Goal: Understand process/instructions: Learn how to perform a task or action

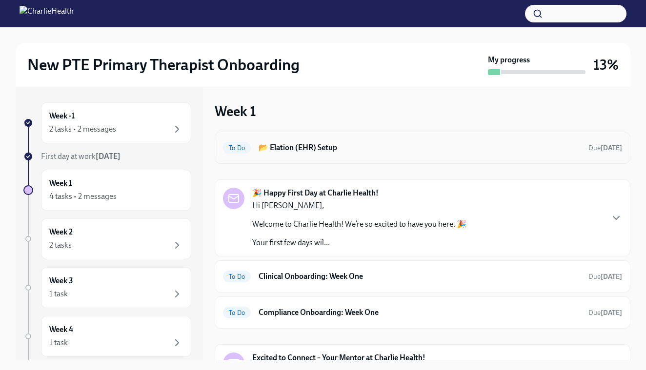
click at [315, 140] on div "To Do 📂 Elation (EHR) Setup Due yesterday" at bounding box center [422, 148] width 399 height 16
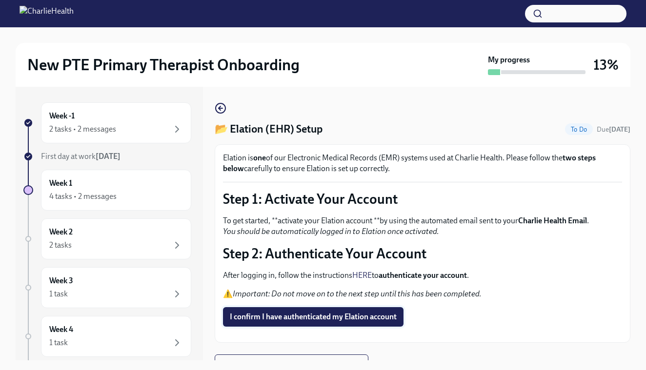
click at [356, 307] on button "I confirm I have authenticated my Elation account" at bounding box center [313, 317] width 180 height 20
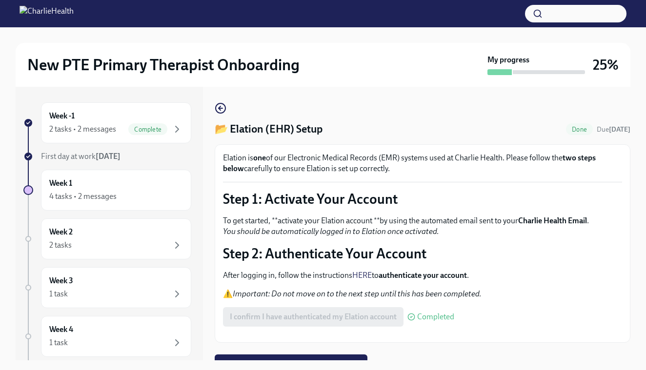
click at [634, 361] on div "New PTE Primary Therapist Onboarding My progress 25% Week -1 2 tasks • 2 messag…" at bounding box center [323, 207] width 646 height 360
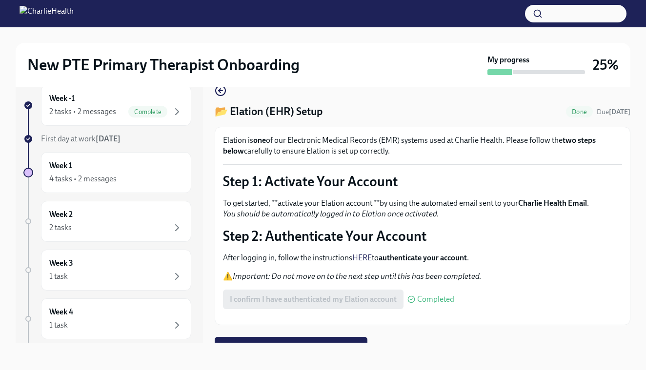
scroll to position [18, 0]
click at [79, 170] on div "Week 1 4 tasks • 2 messages" at bounding box center [116, 172] width 134 height 24
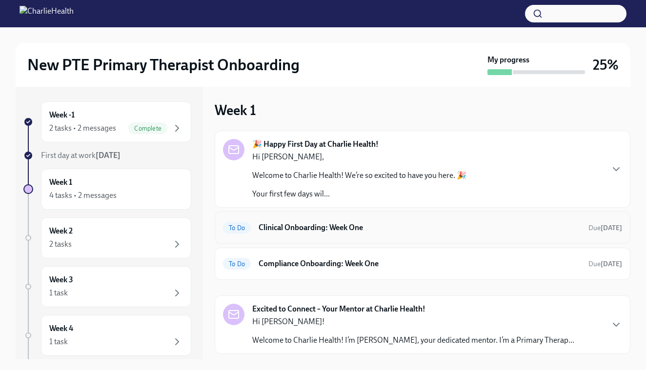
click at [407, 225] on h6 "Clinical Onboarding: Week One" at bounding box center [419, 227] width 322 height 11
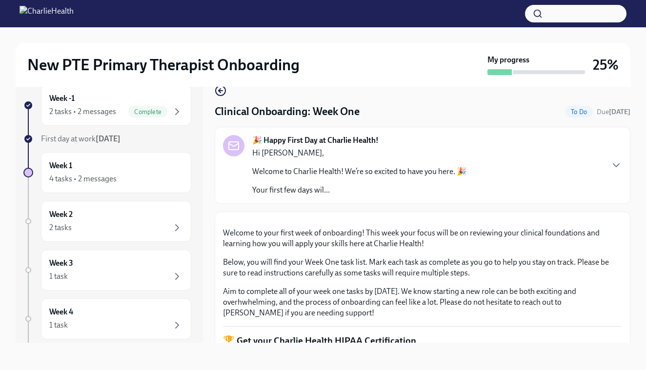
scroll to position [22, 0]
click at [574, 220] on button "Zoom image" at bounding box center [422, 220] width 399 height 0
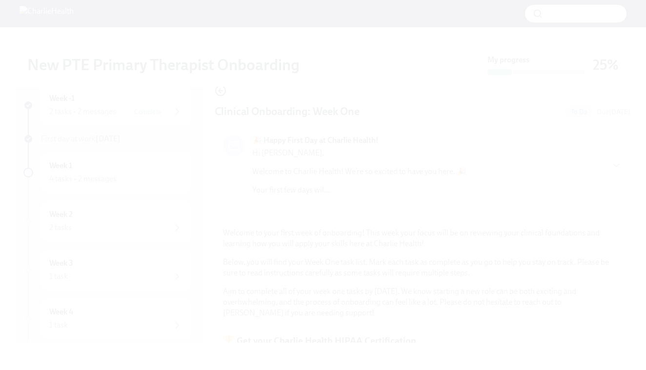
click at [571, 275] on button "Unzoom image" at bounding box center [323, 185] width 646 height 370
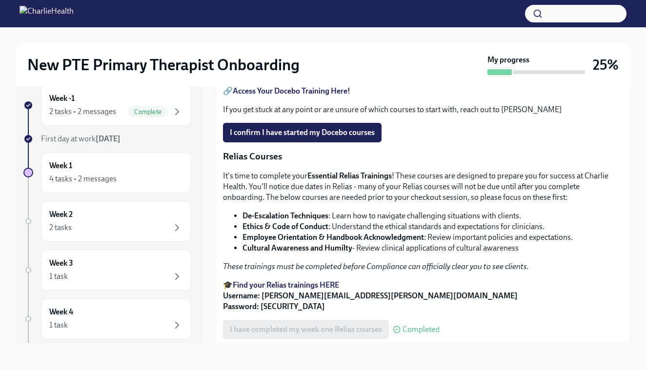
scroll to position [475, 0]
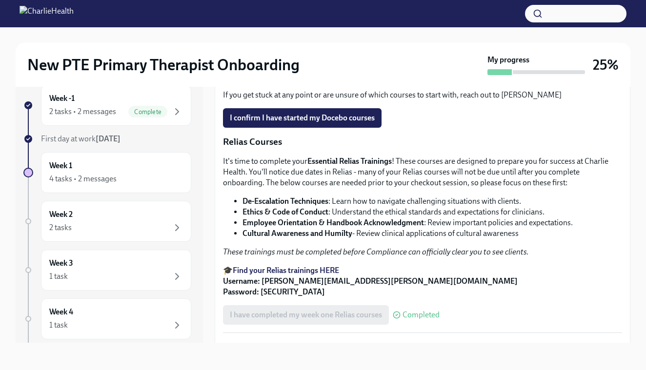
click at [283, 81] on strong "Access Your Docebo Training Here!" at bounding box center [291, 76] width 117 height 9
